Goal: Transaction & Acquisition: Purchase product/service

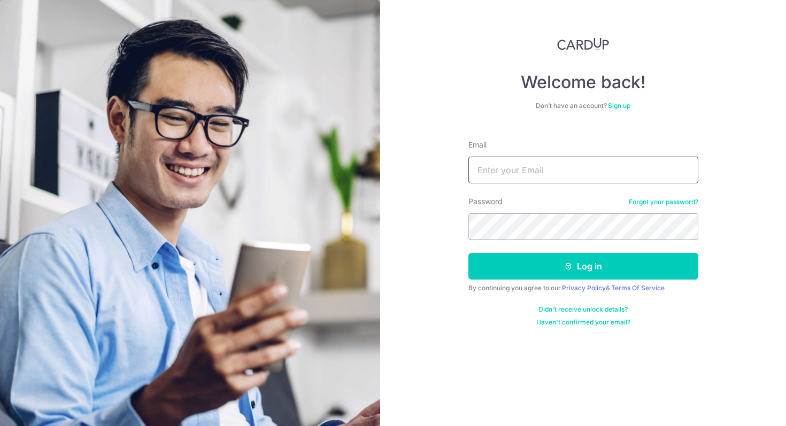
click at [539, 173] on input "Email" at bounding box center [583, 170] width 230 height 27
type input "[EMAIL_ADDRESS][DOMAIN_NAME]"
click at [527, 293] on form "Email charlottepoh@gmail.com Password Forgot your password? Log in By continuin…" at bounding box center [583, 229] width 230 height 195
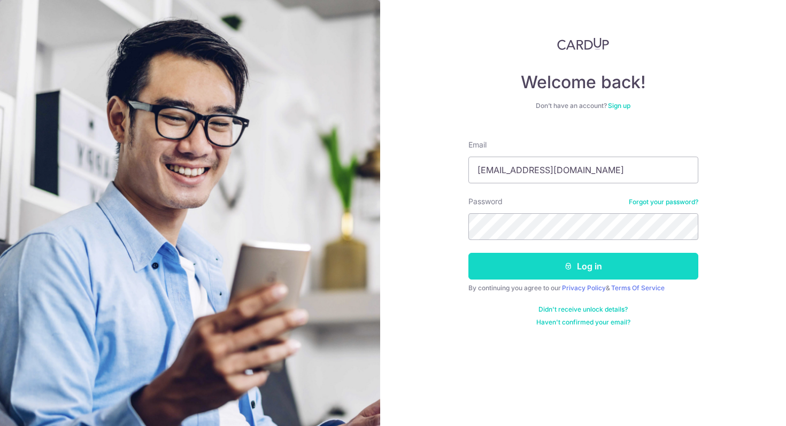
click at [520, 267] on button "Log in" at bounding box center [583, 266] width 230 height 27
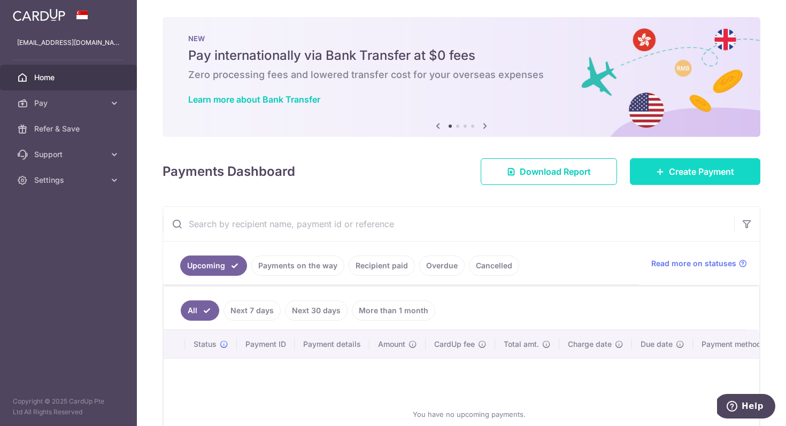
click at [675, 178] on span "Create Payment" at bounding box center [701, 171] width 65 height 13
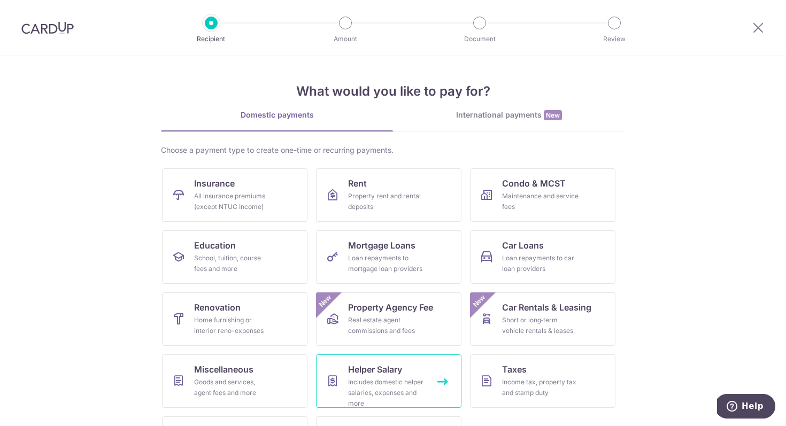
scroll to position [52, 0]
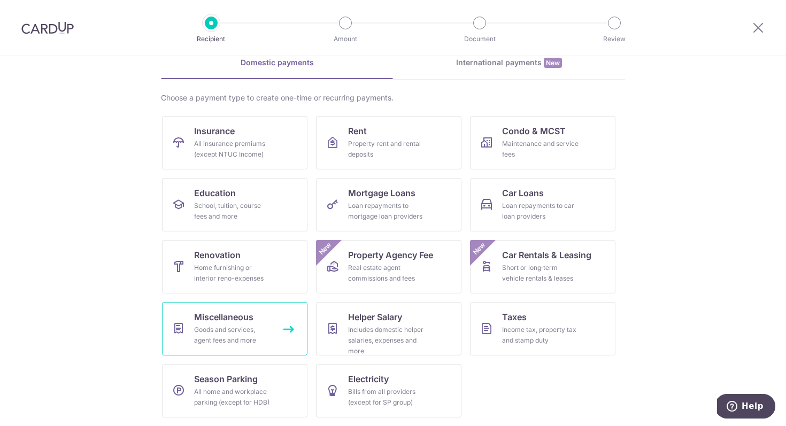
click at [240, 337] on div "Goods and services, agent fees and more" at bounding box center [232, 335] width 77 height 21
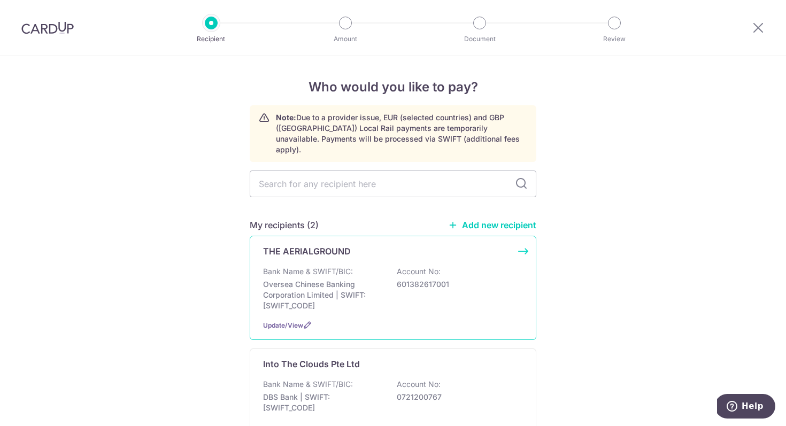
click at [313, 286] on p "Oversea Chinese Banking Corporation Limited | SWIFT: OCBCSGSGXXX" at bounding box center [323, 295] width 120 height 32
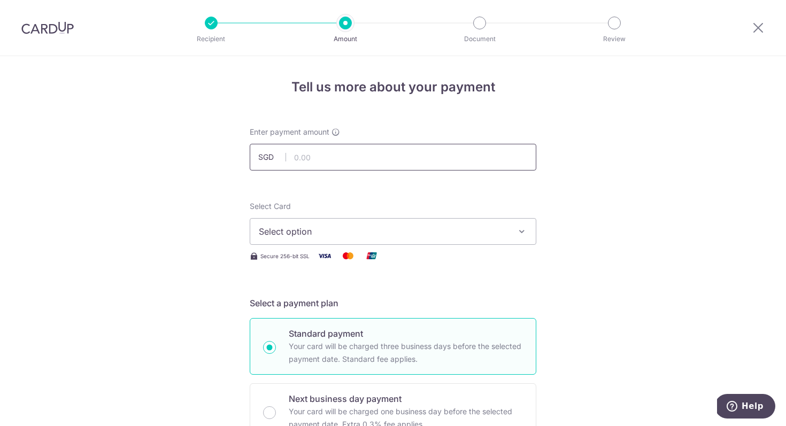
click at [355, 150] on input "text" at bounding box center [393, 157] width 287 height 27
type input "1,050.00"
click at [439, 234] on span "Select option" at bounding box center [383, 231] width 249 height 13
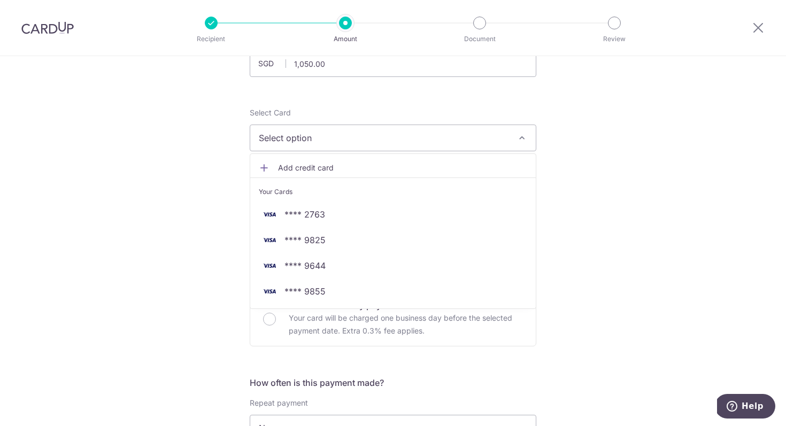
scroll to position [94, 0]
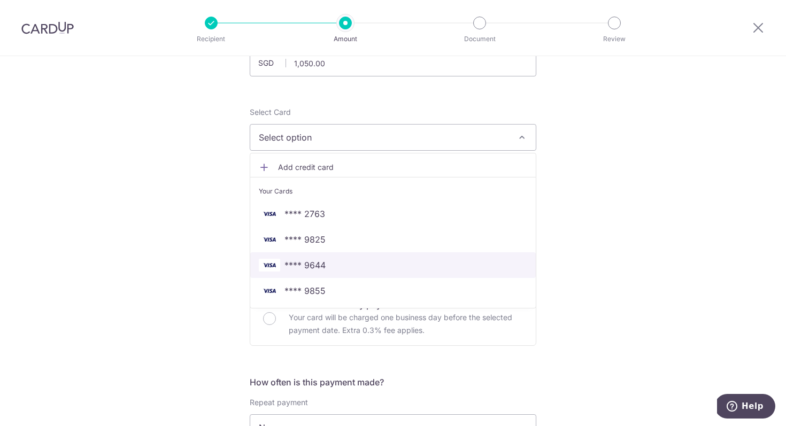
click at [348, 267] on span "**** 9644" at bounding box center [393, 265] width 268 height 13
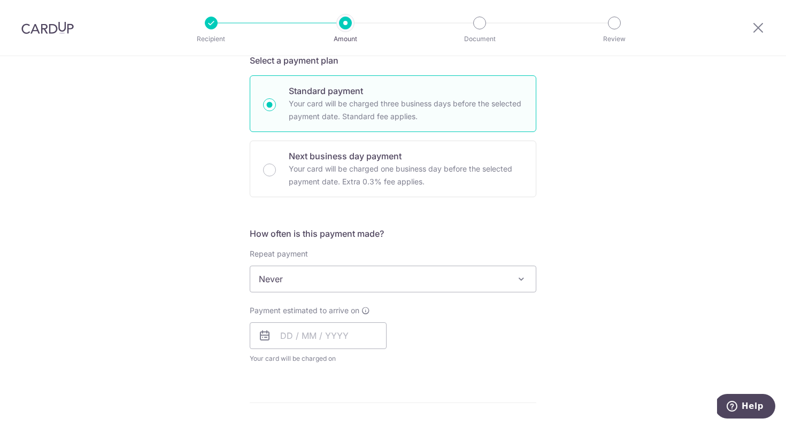
scroll to position [264, 0]
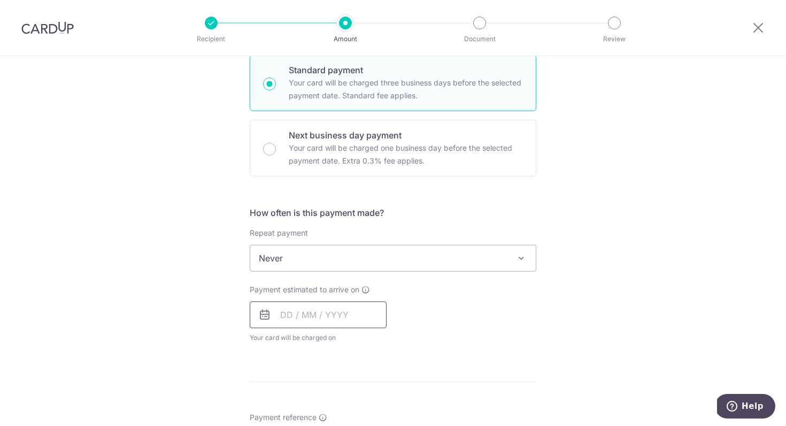
click at [297, 313] on input "text" at bounding box center [318, 315] width 137 height 27
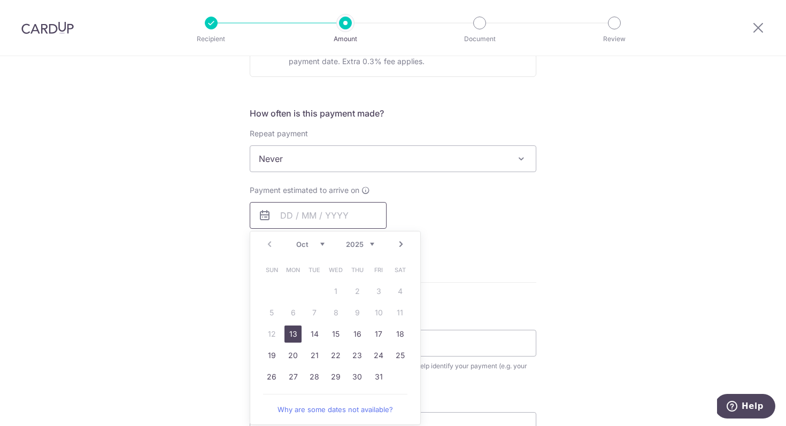
scroll to position [363, 0]
click at [291, 335] on link "13" at bounding box center [292, 334] width 17 height 17
type input "13/10/2025"
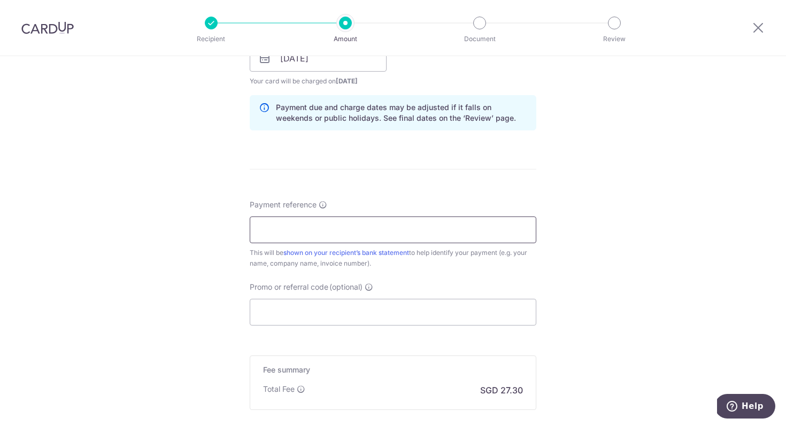
scroll to position [520, 0]
click at [346, 224] on input "Payment reference" at bounding box center [393, 230] width 287 height 27
type input "I"
type input "October Studio Rental - Charlotte"
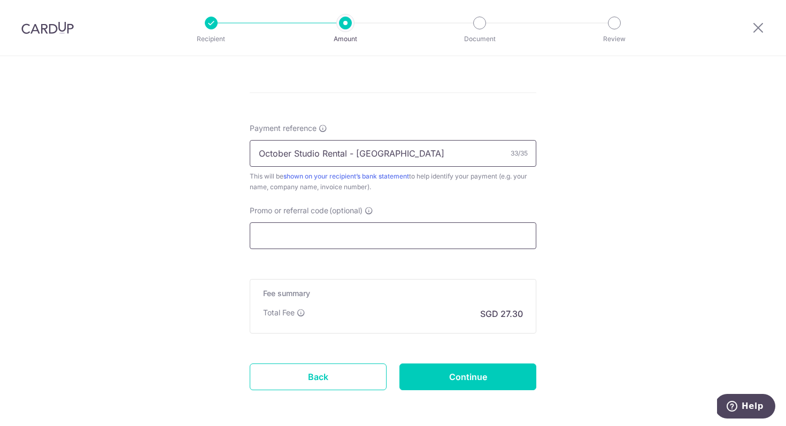
scroll to position [597, 0]
click at [366, 234] on input "Promo or referral code (optional)" at bounding box center [393, 235] width 287 height 27
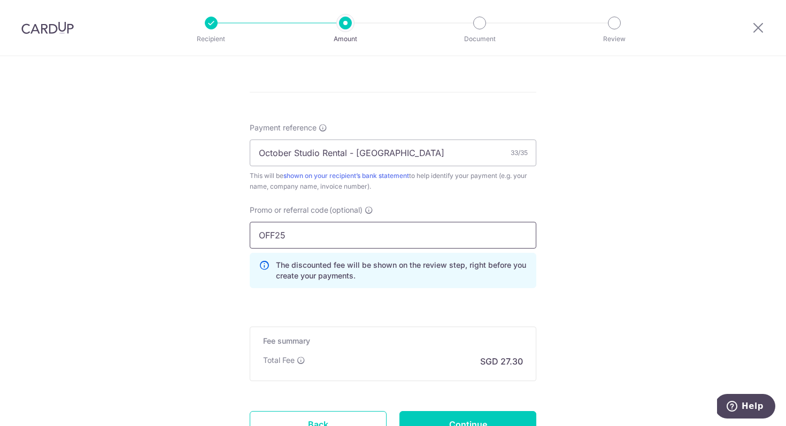
scroll to position [665, 0]
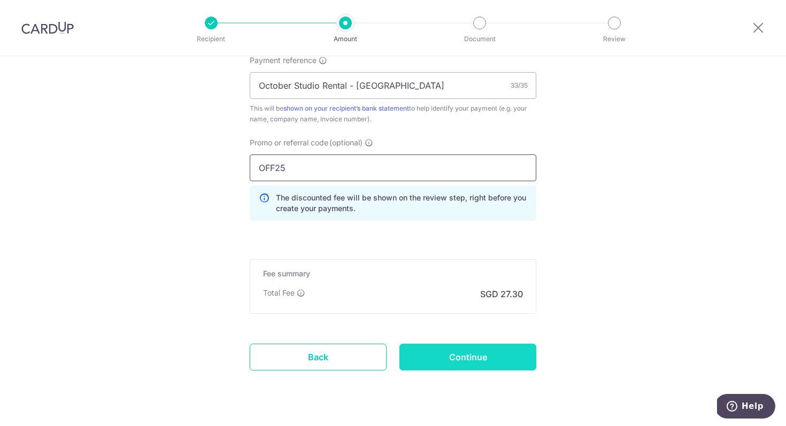
type input "OFF25"
click at [471, 348] on input "Continue" at bounding box center [467, 357] width 137 height 27
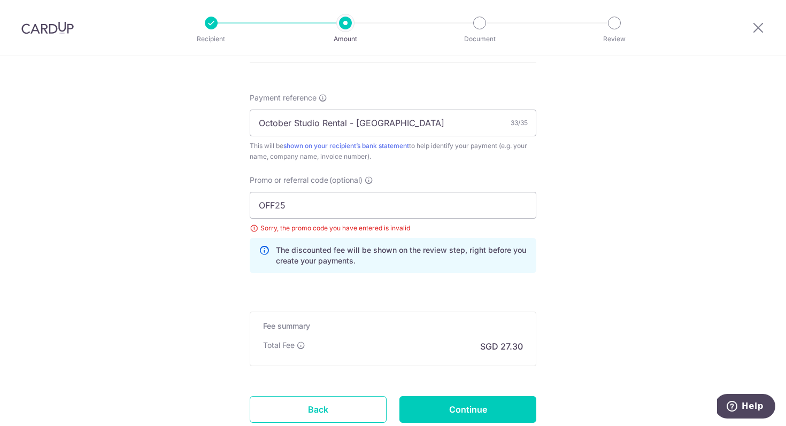
scroll to position [704, 0]
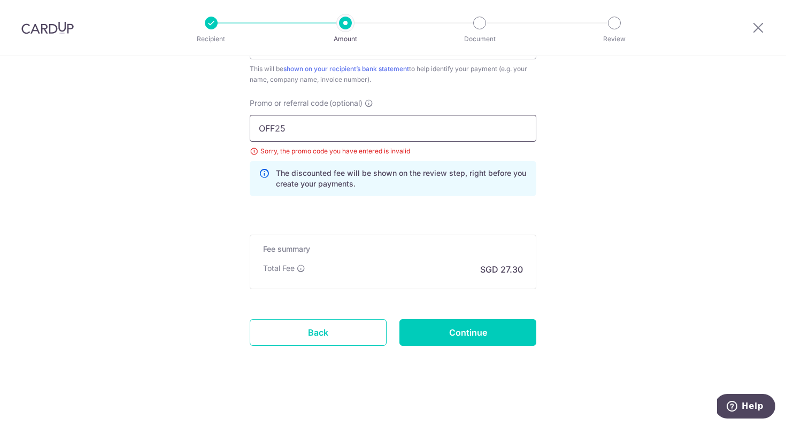
click at [365, 122] on input "OFF25" at bounding box center [393, 128] width 287 height 27
click at [320, 151] on div "Sorry, the promo code you have entered is invalid" at bounding box center [393, 151] width 287 height 11
click at [320, 134] on input "OFF25" at bounding box center [393, 128] width 287 height 27
type input "OFF225"
click at [445, 333] on input "Continue" at bounding box center [467, 332] width 137 height 27
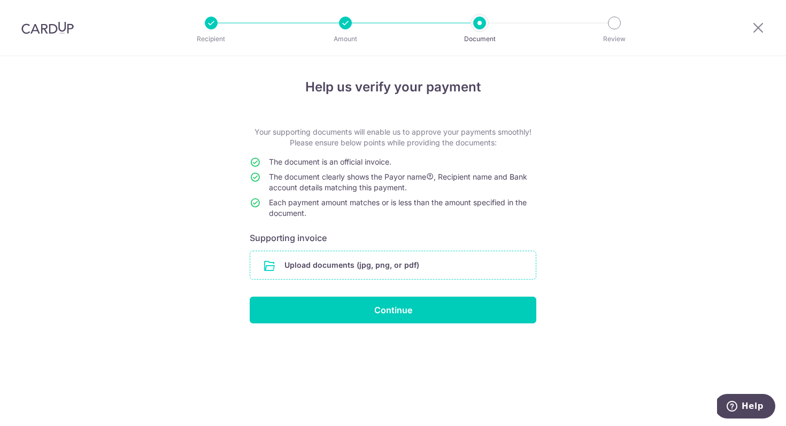
click at [342, 260] on input "file" at bounding box center [393, 265] width 286 height 28
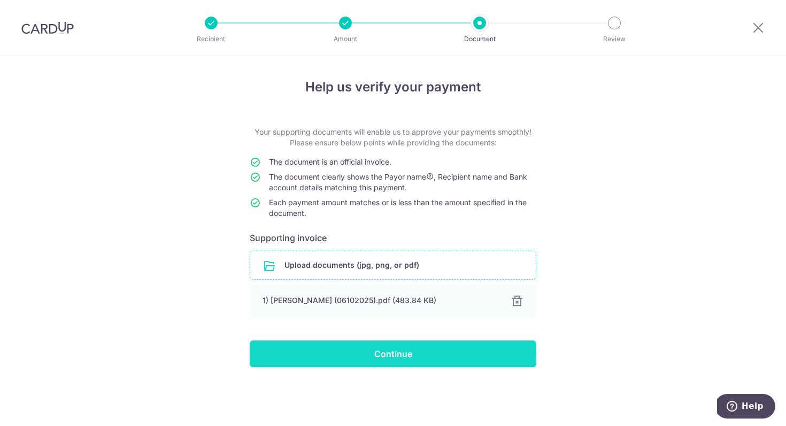
click at [372, 352] on input "Continue" at bounding box center [393, 354] width 287 height 27
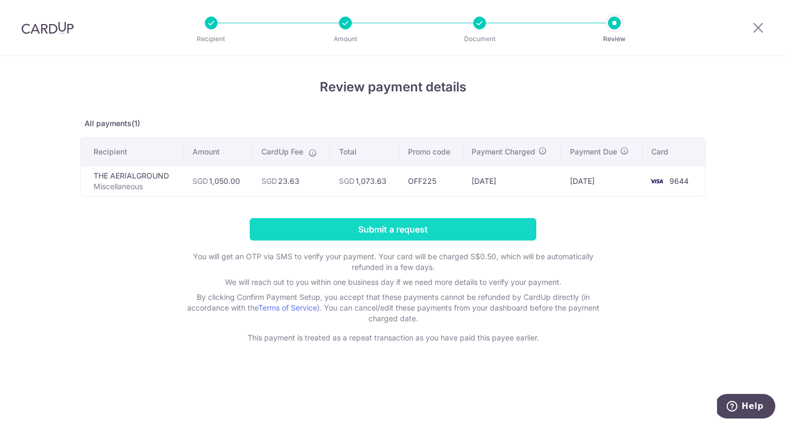
click at [412, 227] on input "Submit a request" at bounding box center [393, 229] width 287 height 22
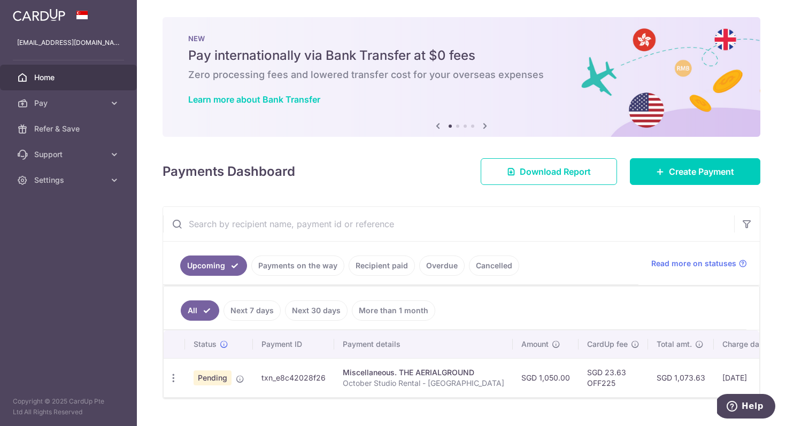
scroll to position [24, 0]
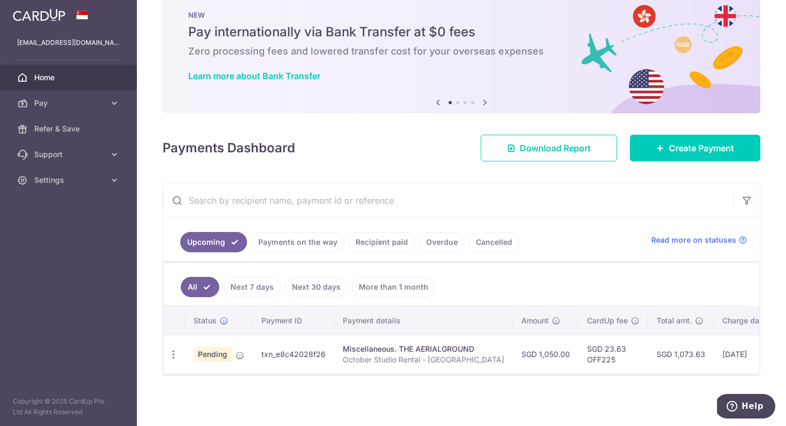
click at [381, 237] on link "Recipient paid" at bounding box center [382, 242] width 66 height 20
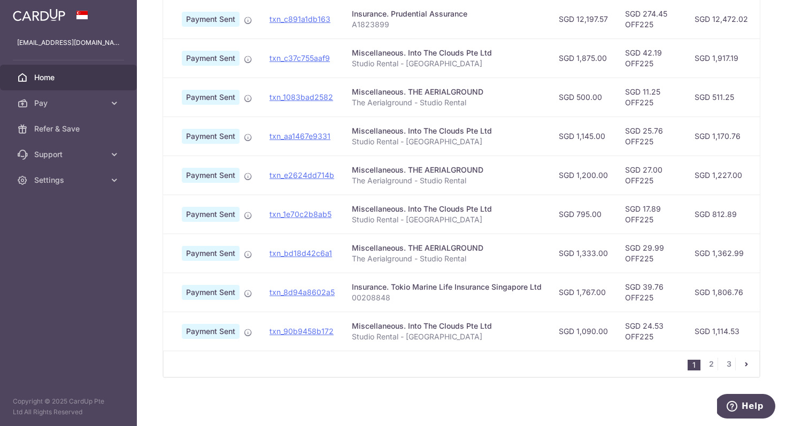
scroll to position [0, 0]
